Goal: Task Accomplishment & Management: Use online tool/utility

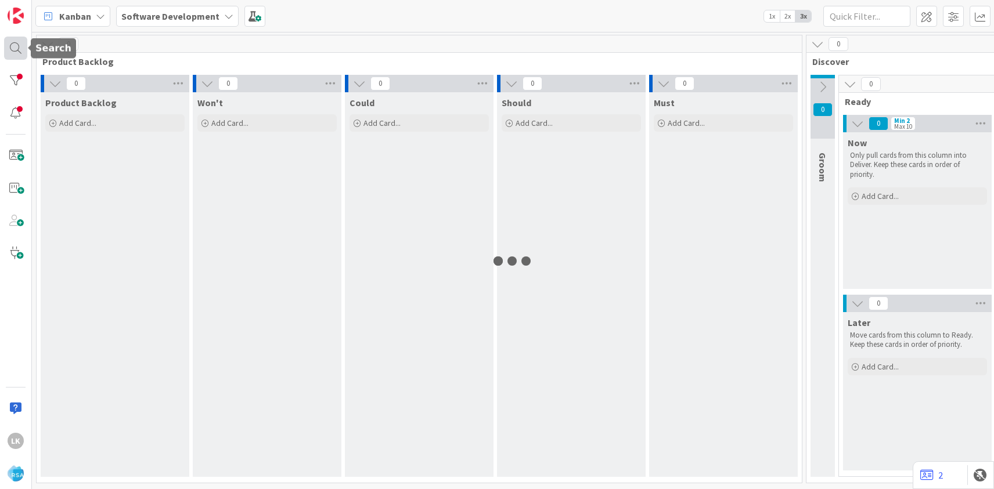
click at [10, 52] on div at bounding box center [15, 48] width 23 height 23
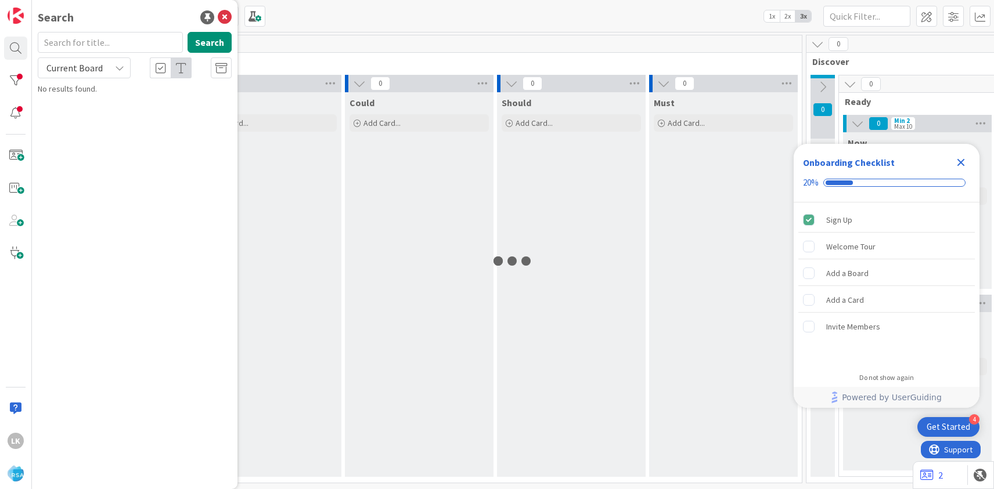
click at [77, 43] on input "text" at bounding box center [110, 42] width 145 height 21
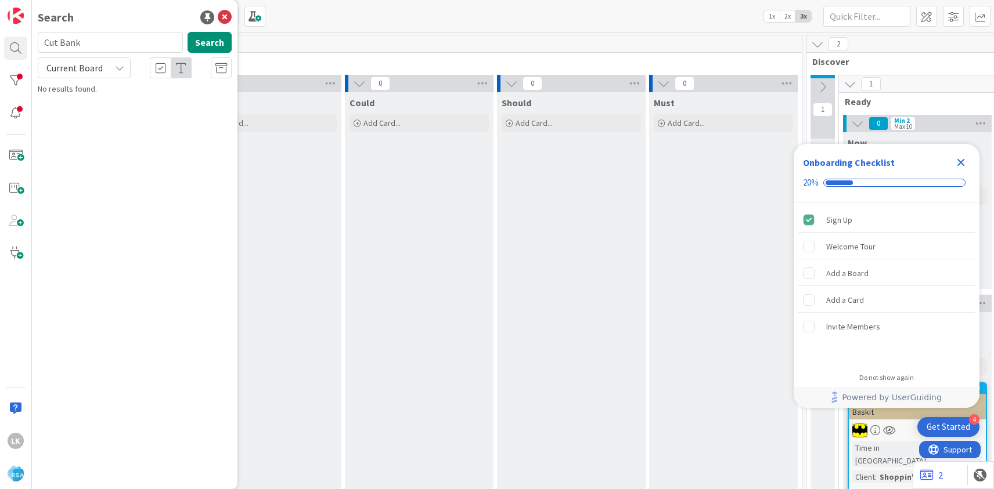
type input "Cut Bank"
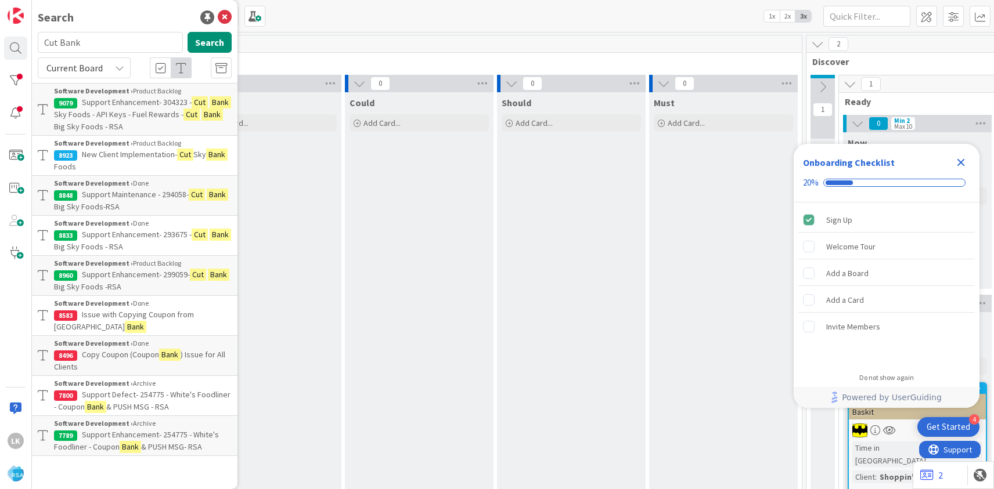
click at [105, 153] on span "New Client Implementation-" at bounding box center [129, 154] width 95 height 10
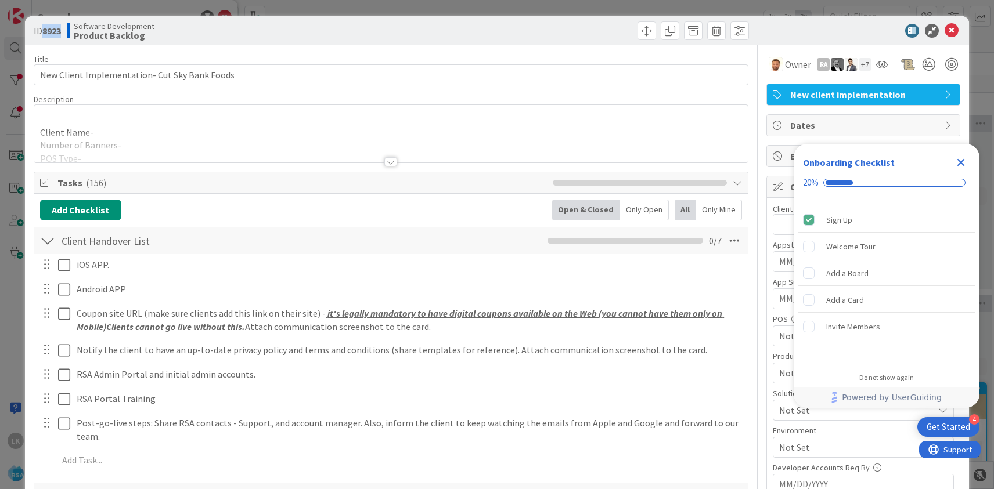
drag, startPoint x: 44, startPoint y: 31, endPoint x: 63, endPoint y: 31, distance: 19.2
click at [63, 31] on div "ID 8923 Software Development Product Backlog" at bounding box center [211, 30] width 355 height 19
